Goal: Task Accomplishment & Management: Manage account settings

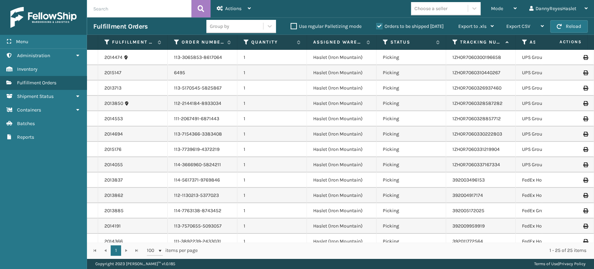
drag, startPoint x: 601, startPoint y: 39, endPoint x: 332, endPoint y: 14, distance: 269.8
click at [332, 14] on div "Mode Regular Mode Picking Mode Labeling Mode Exit Scan Mode Choose a seller Dan…" at bounding box center [425, 8] width 337 height 17
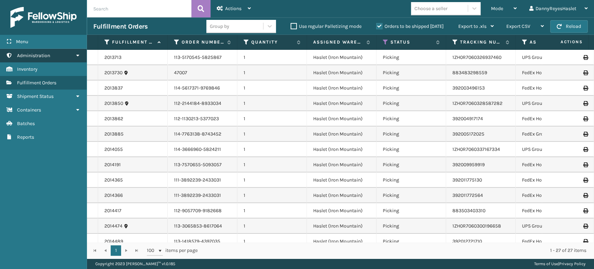
drag, startPoint x: 78, startPoint y: 52, endPoint x: 59, endPoint y: 55, distance: 19.0
click at [59, 55] on link "Administration" at bounding box center [43, 56] width 87 height 14
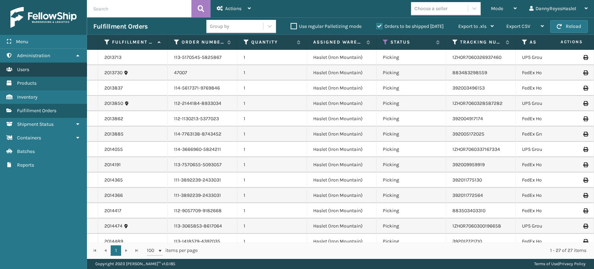
click at [53, 69] on link "Users" at bounding box center [43, 70] width 87 height 14
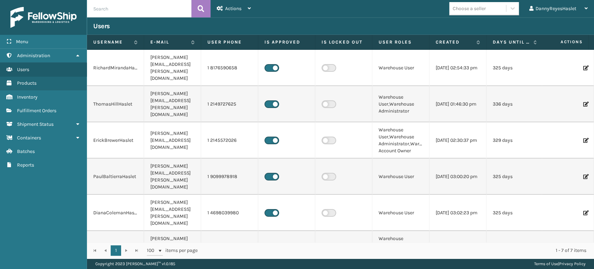
click at [583, 65] on icon at bounding box center [585, 67] width 4 height 5
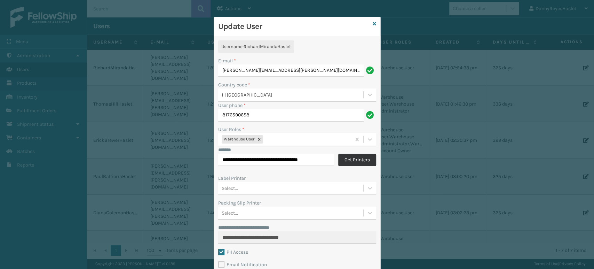
drag, startPoint x: 361, startPoint y: 161, endPoint x: 347, endPoint y: 157, distance: 14.5
click at [347, 157] on button "Get Printers" at bounding box center [357, 159] width 38 height 13
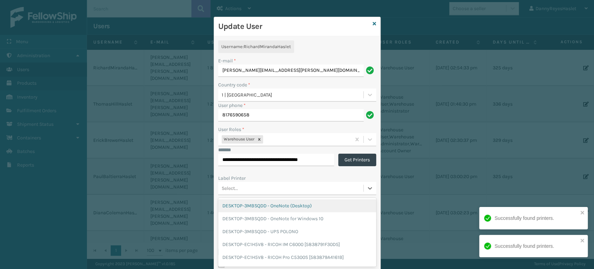
click at [337, 191] on div "option DESKTOP-3MBSQDD - OneNote (Desktop) focused, 1 of 245. 245 results avail…" at bounding box center [297, 188] width 158 height 13
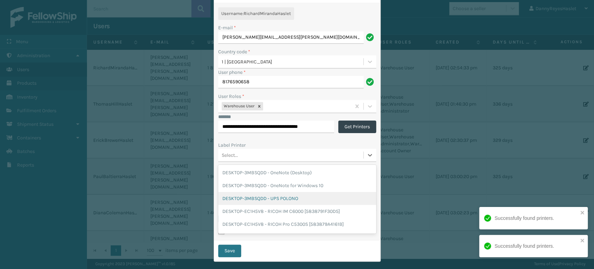
scroll to position [36, 0]
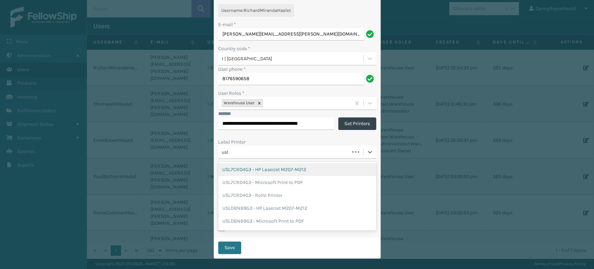
type input "usl7"
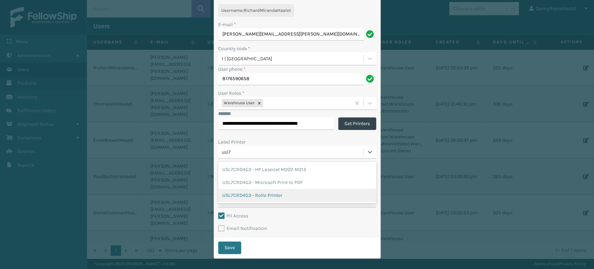
click at [315, 196] on div "USL7CRD4G3 - Rollo Printer" at bounding box center [297, 195] width 158 height 13
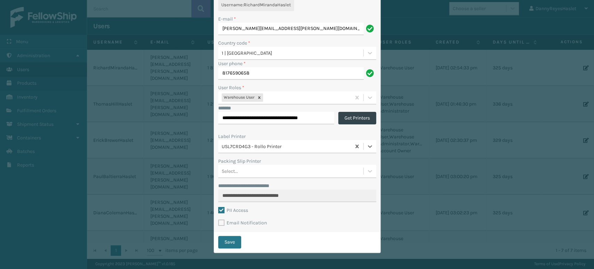
scroll to position [42, 0]
click at [228, 243] on button "Save" at bounding box center [229, 242] width 23 height 13
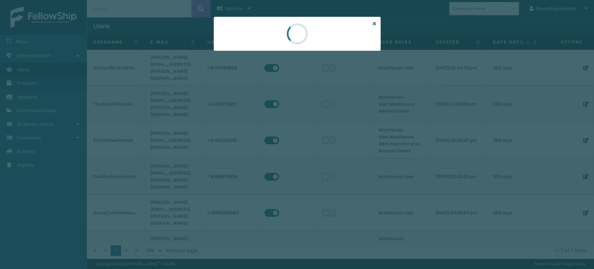
scroll to position [0, 0]
